Goal: Obtain resource: Download file/media

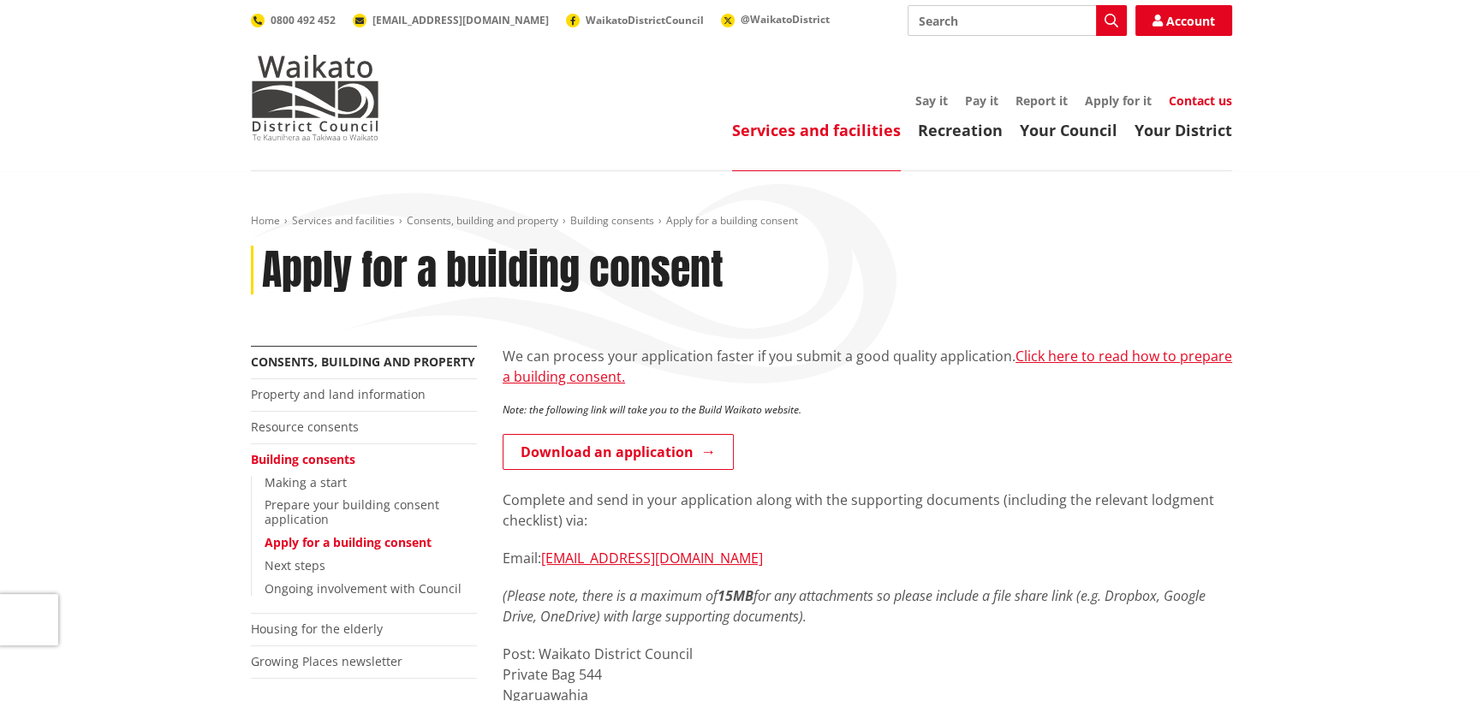
click at [1190, 100] on link "Contact us" at bounding box center [1200, 100] width 63 height 16
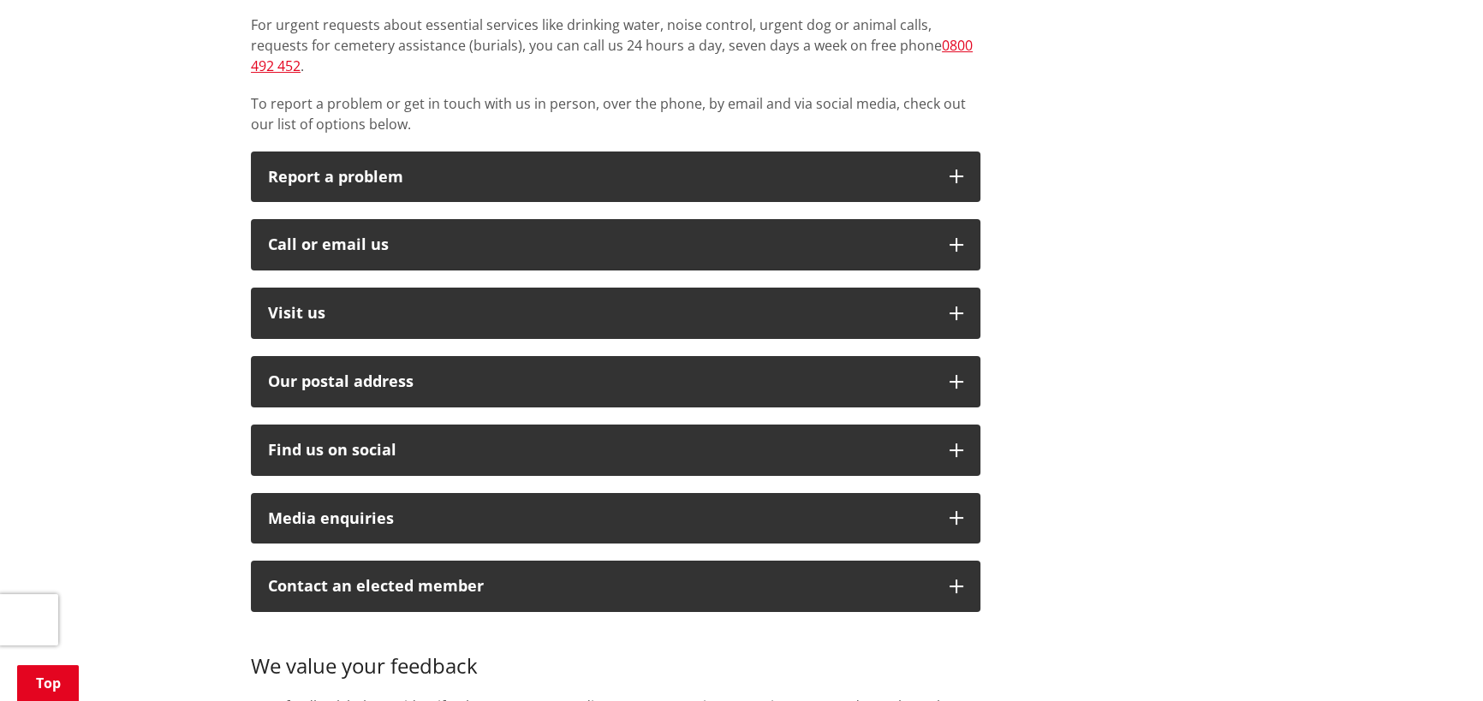
scroll to position [389, 0]
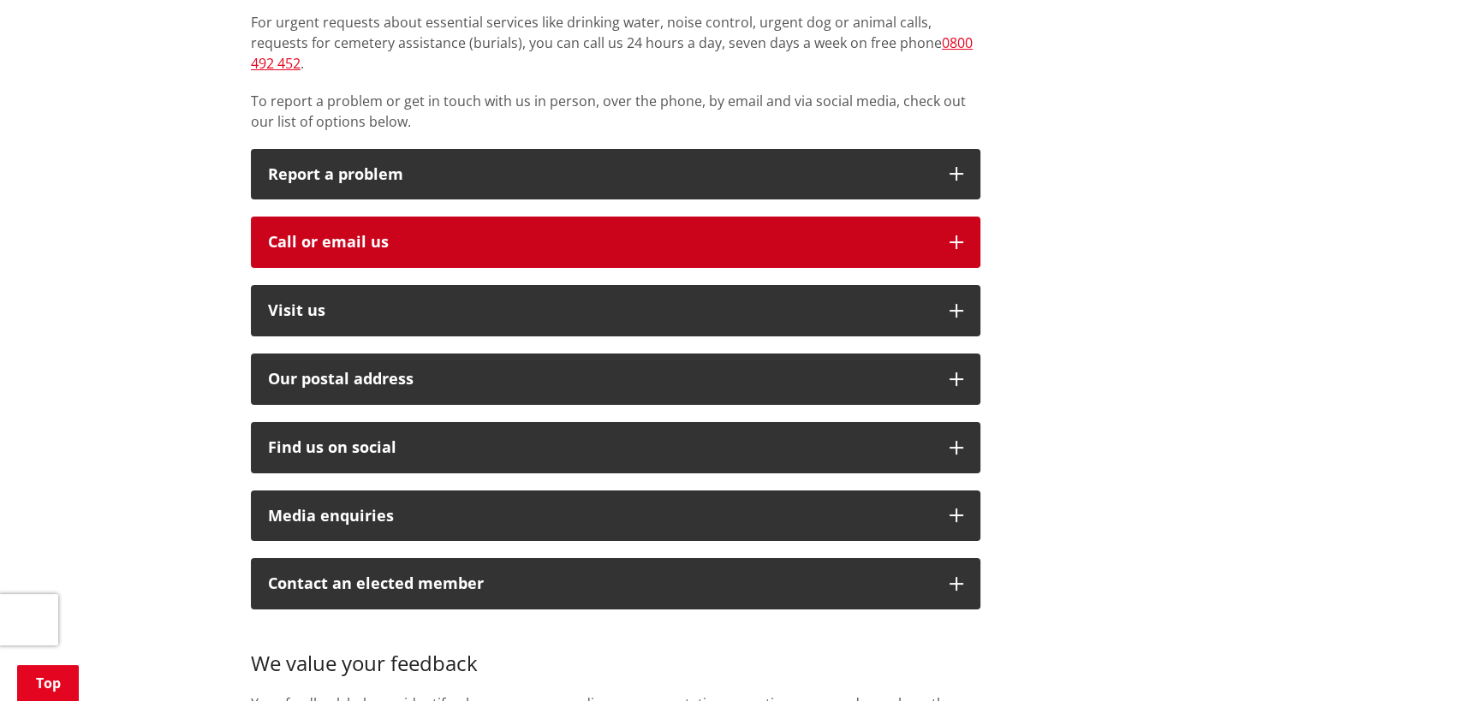
click at [960, 236] on icon "button" at bounding box center [957, 243] width 14 height 14
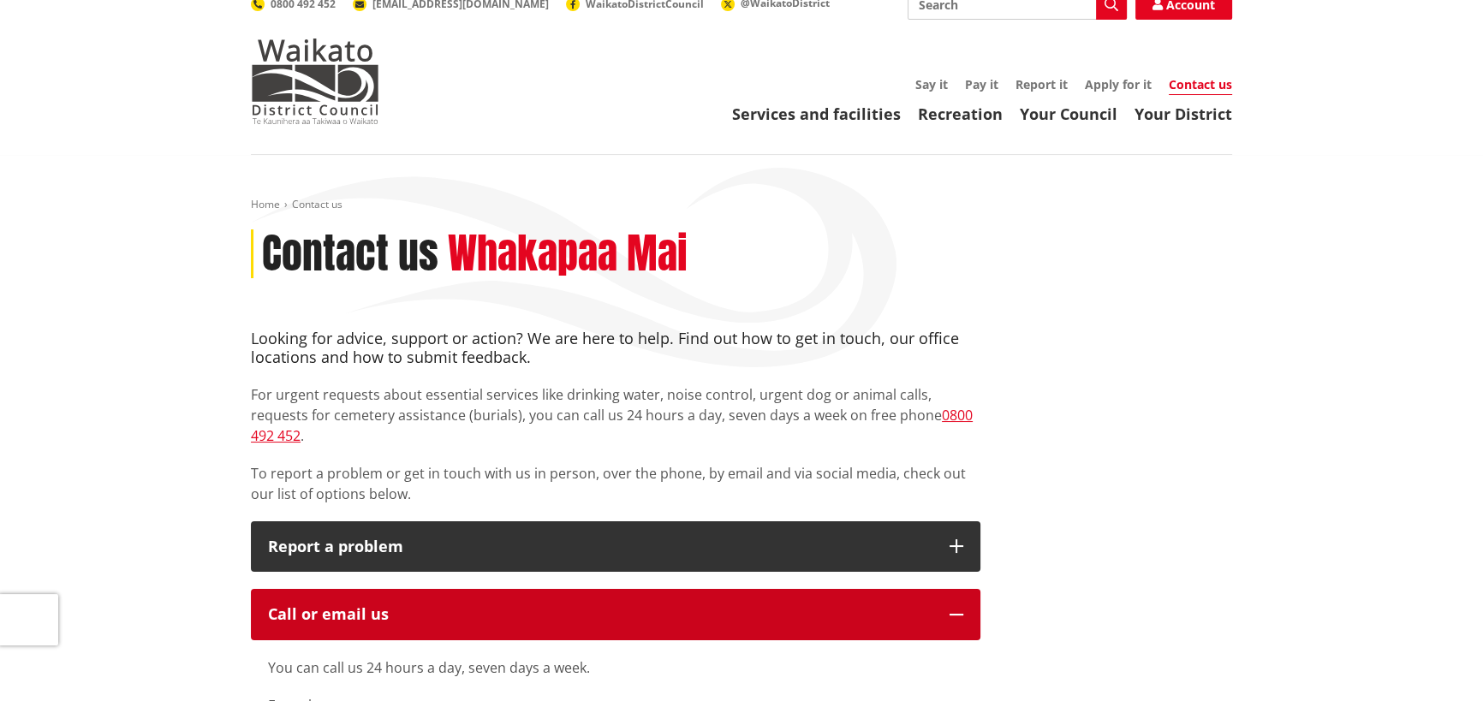
scroll to position [0, 0]
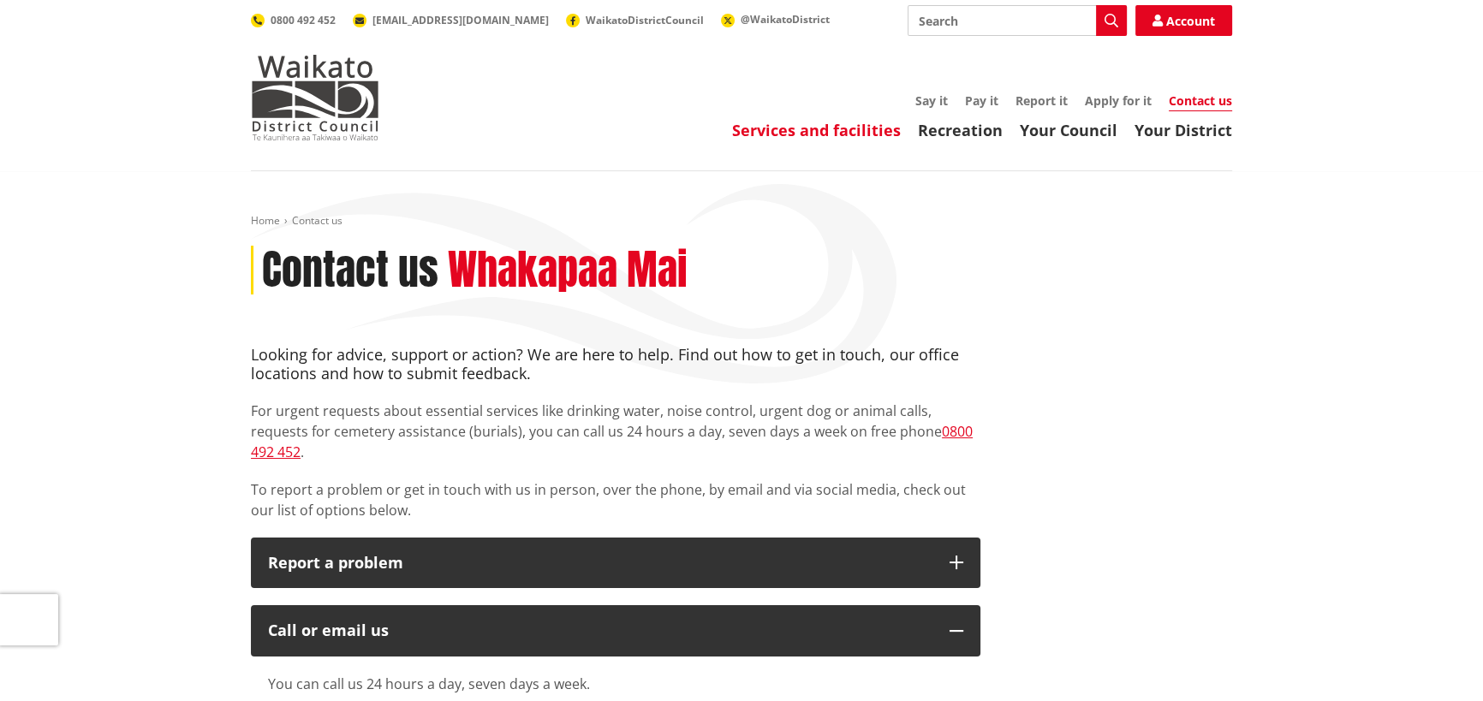
click at [838, 128] on link "Services and facilities" at bounding box center [816, 130] width 169 height 21
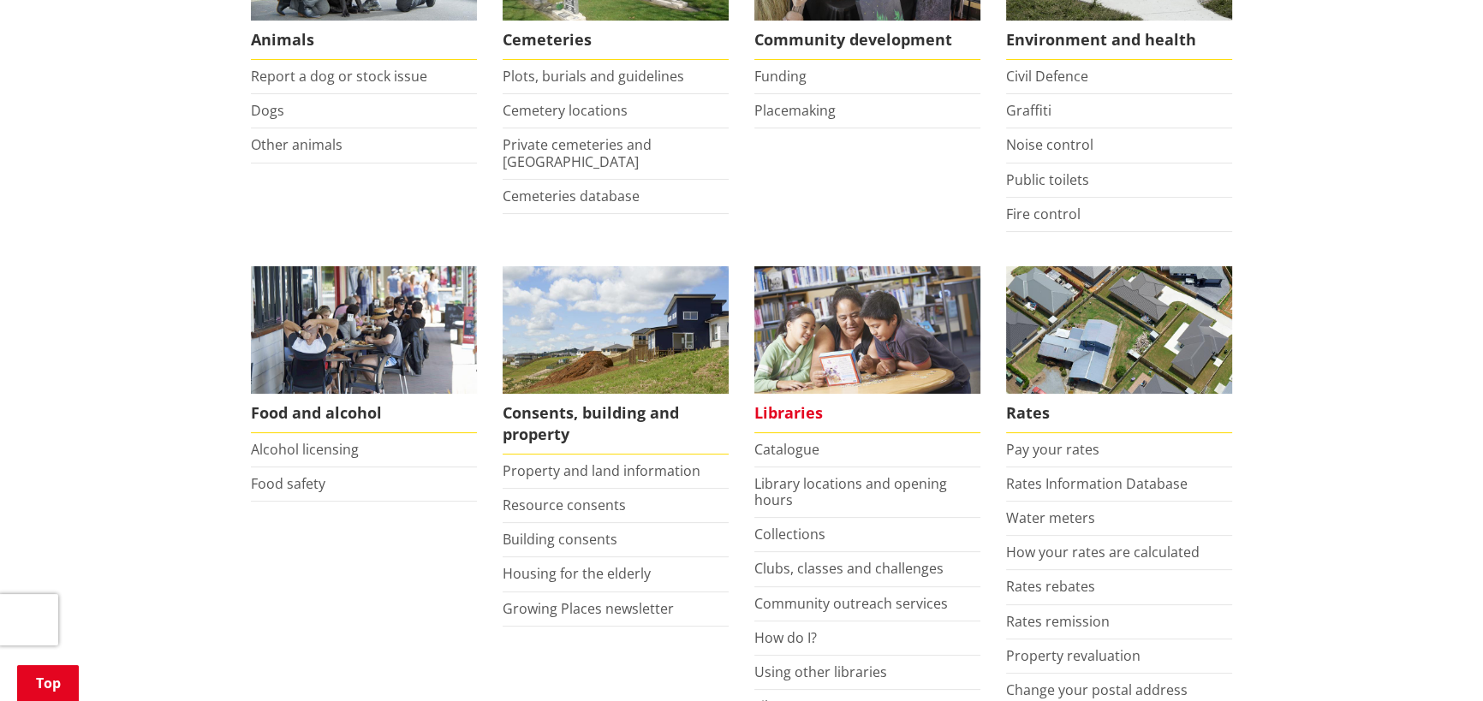
scroll to position [467, 0]
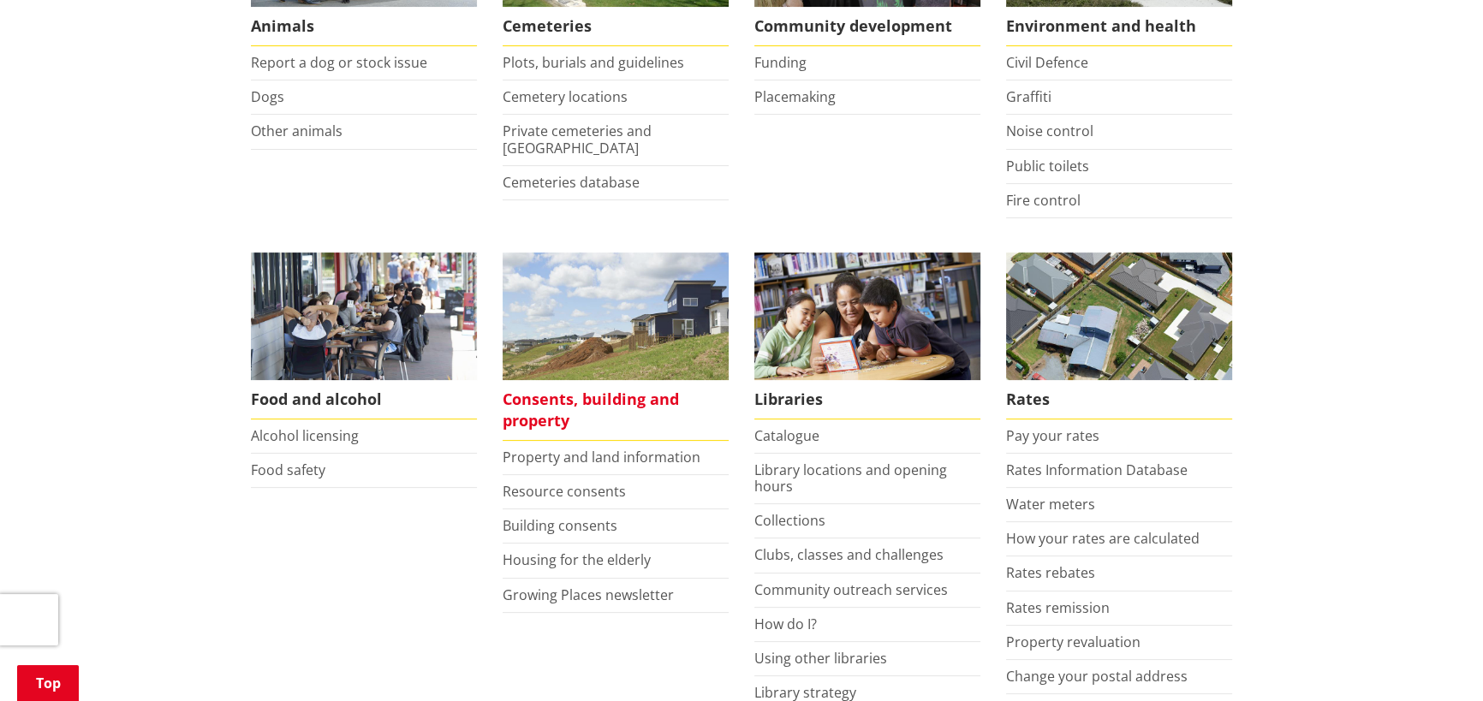
click at [583, 393] on span "Consents, building and property" at bounding box center [616, 410] width 226 height 61
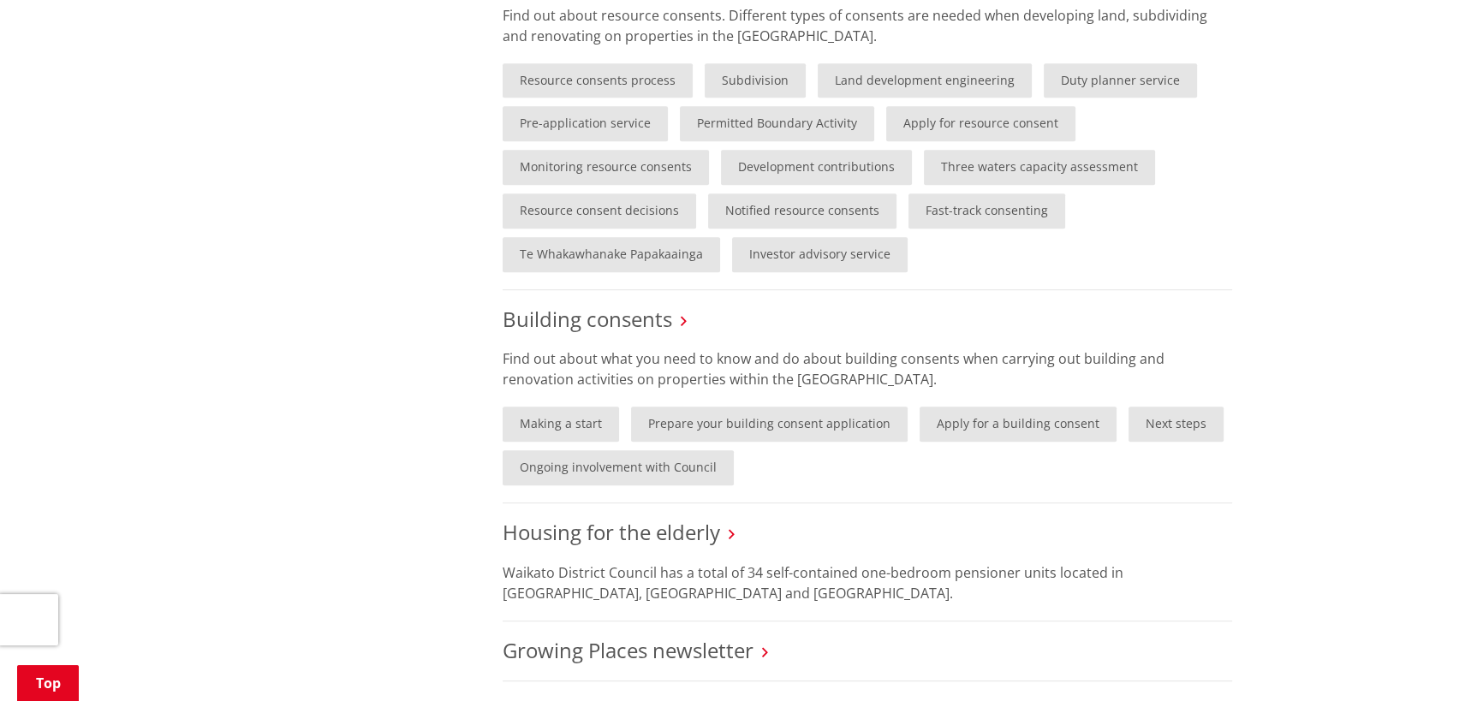
scroll to position [1167, 0]
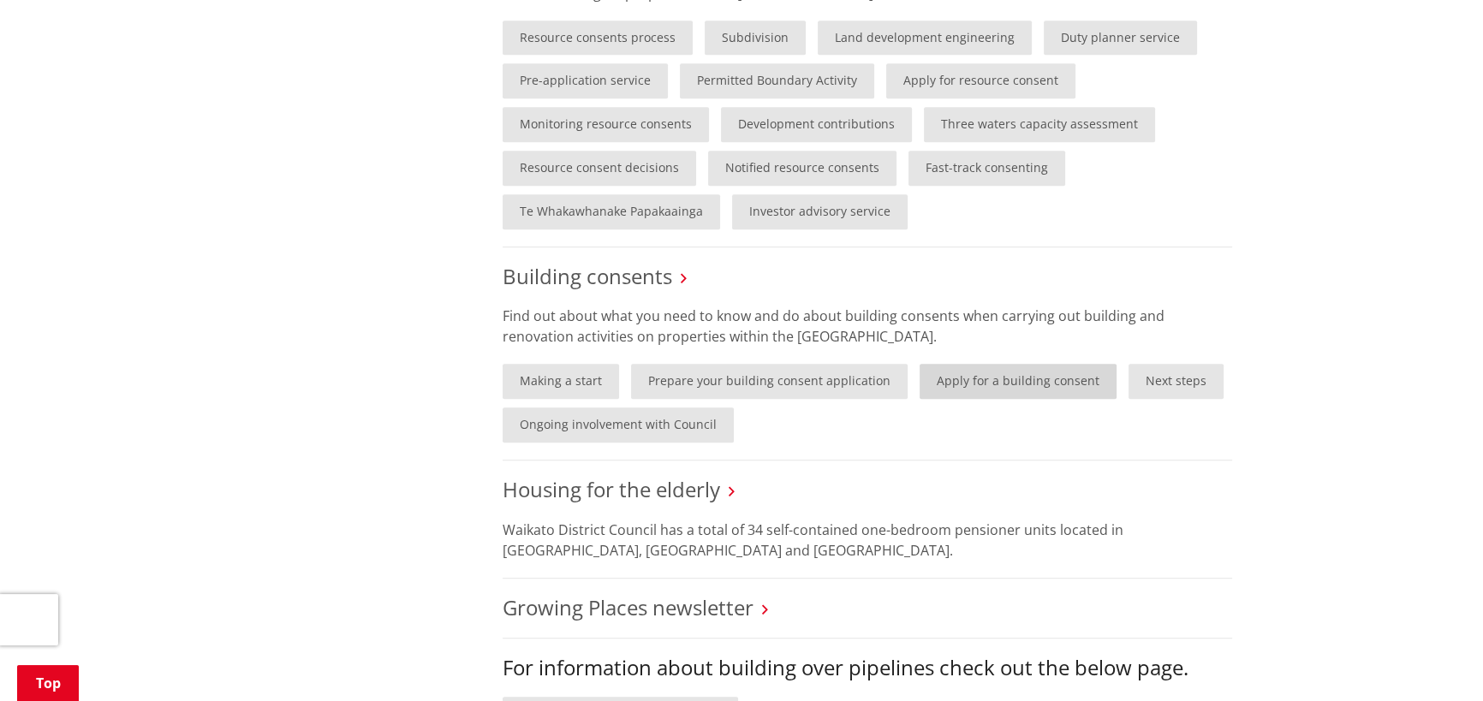
click at [969, 390] on link "Apply for a building consent" at bounding box center [1018, 381] width 197 height 35
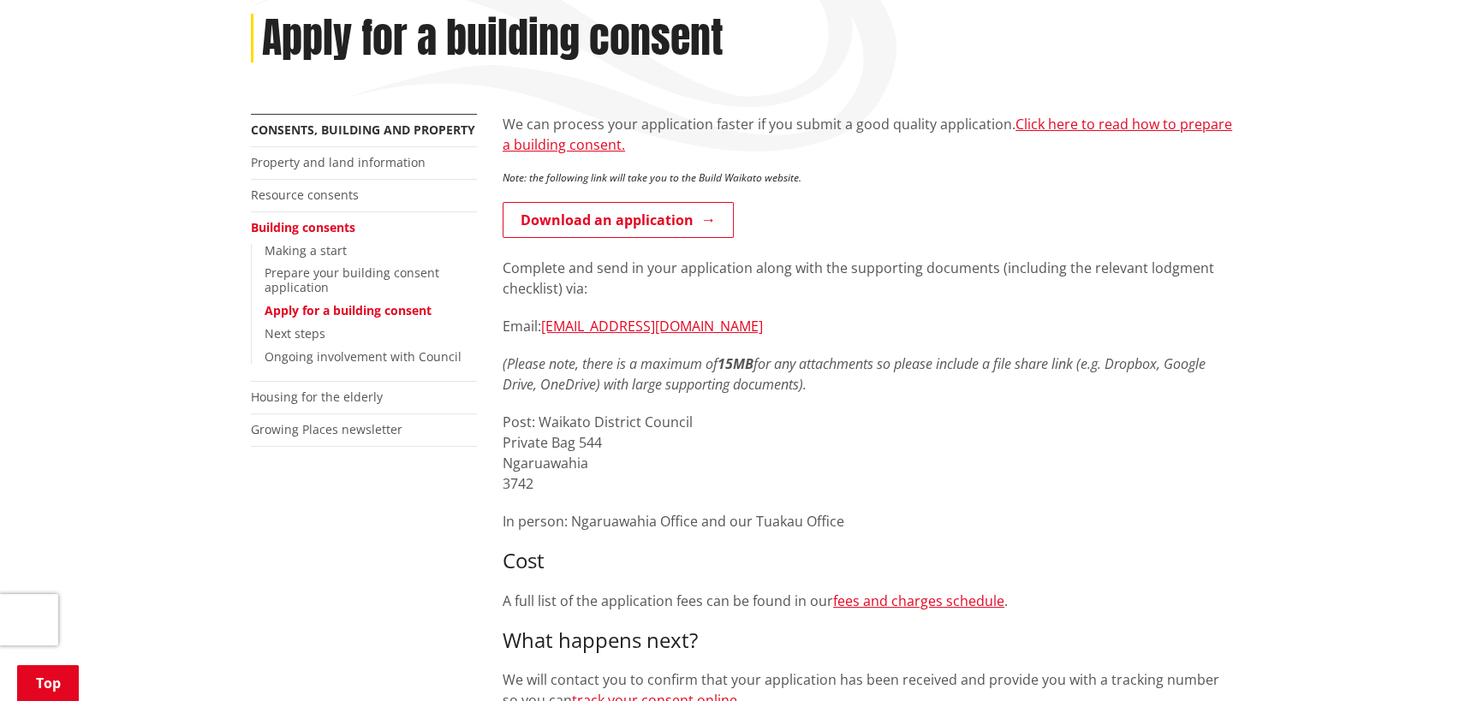
scroll to position [233, 0]
click at [627, 218] on link "Download an application" at bounding box center [618, 219] width 231 height 36
